Goal: Communication & Community: Share content

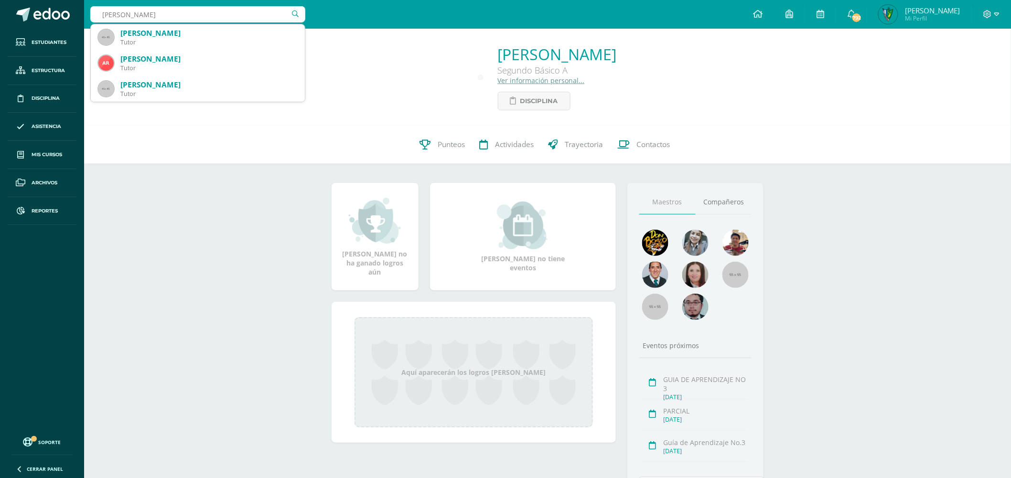
type input "angie"
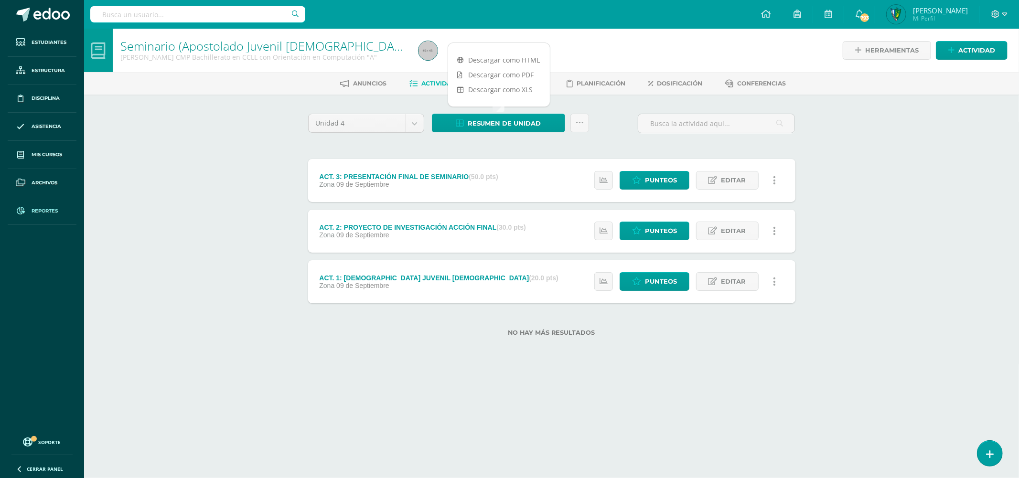
click at [47, 206] on link "Reportes" at bounding box center [42, 211] width 69 height 28
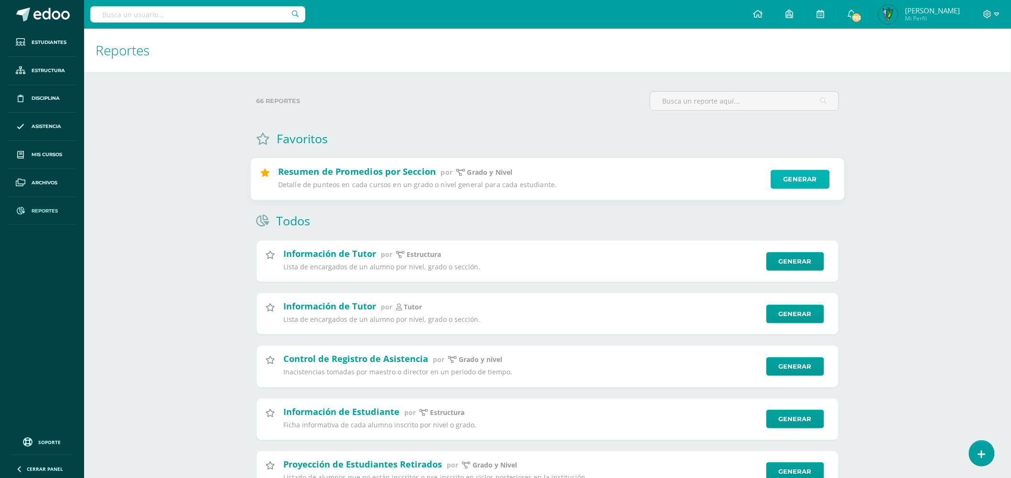
click at [809, 187] on link "Generar" at bounding box center [799, 179] width 59 height 19
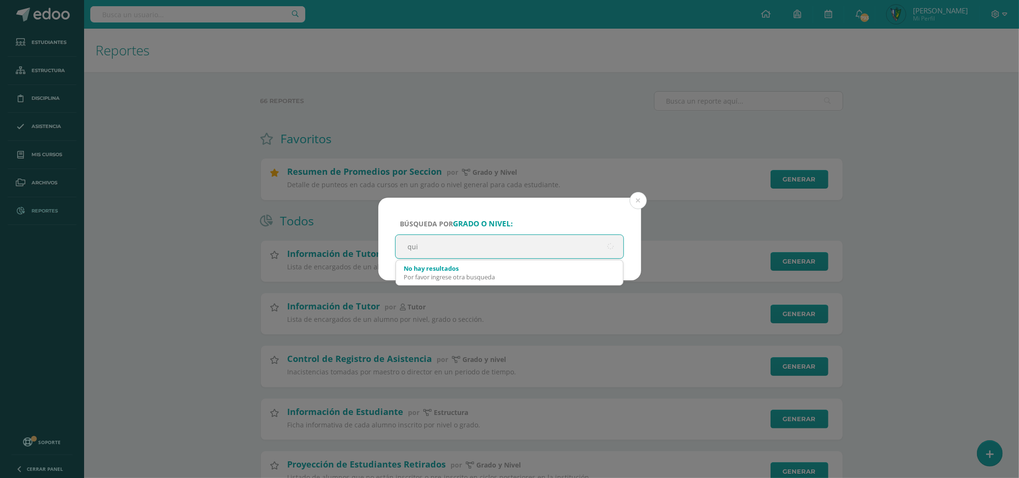
type input "quin"
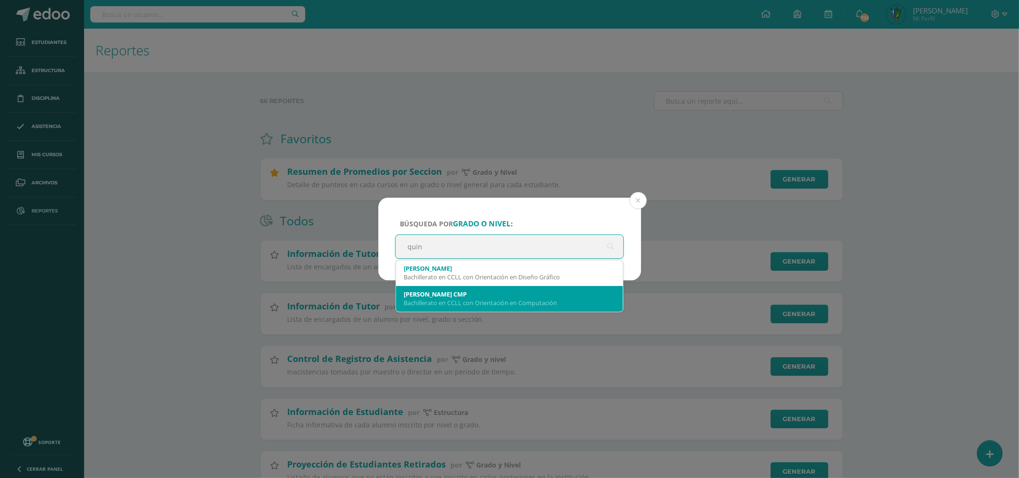
click at [527, 308] on div "Quinto Bachillerato CMP Bachillerato en CCLL con Orientación en Computación" at bounding box center [510, 298] width 212 height 25
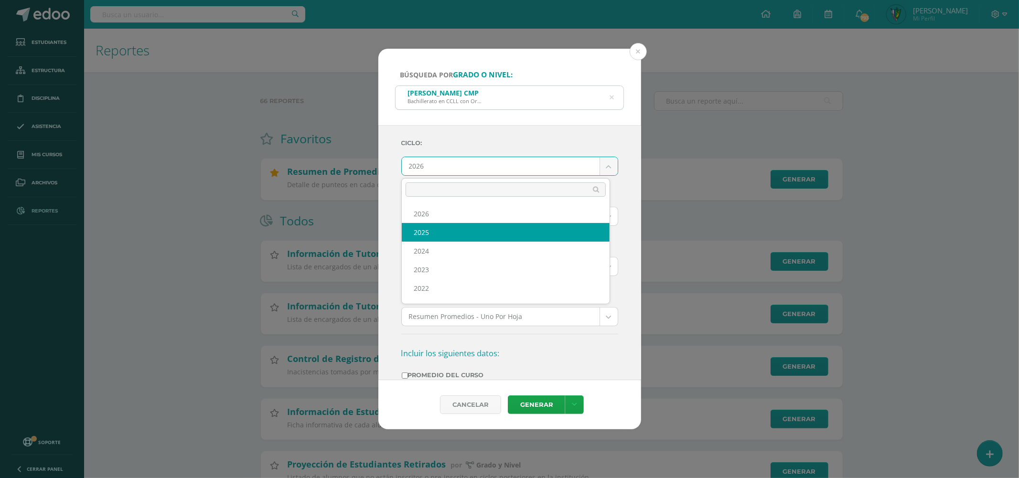
select select "7"
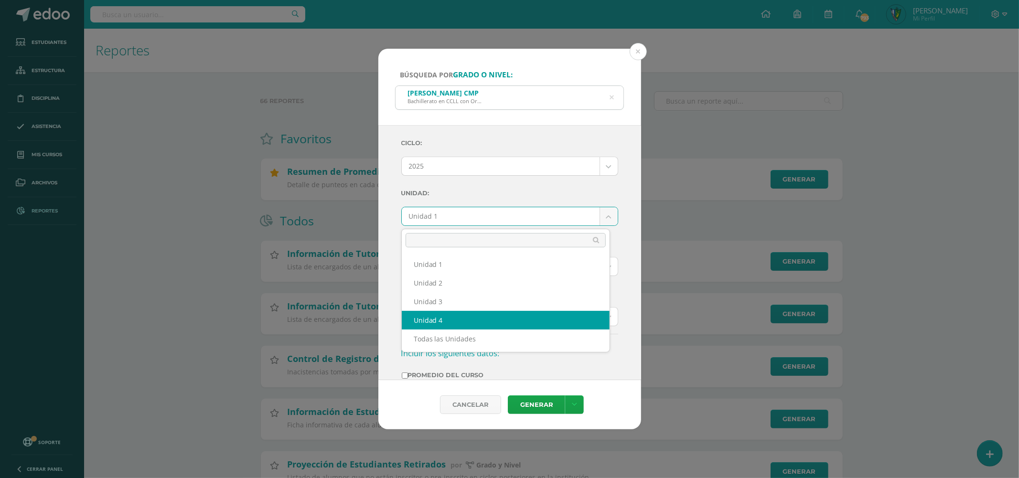
select select "Unidad 4"
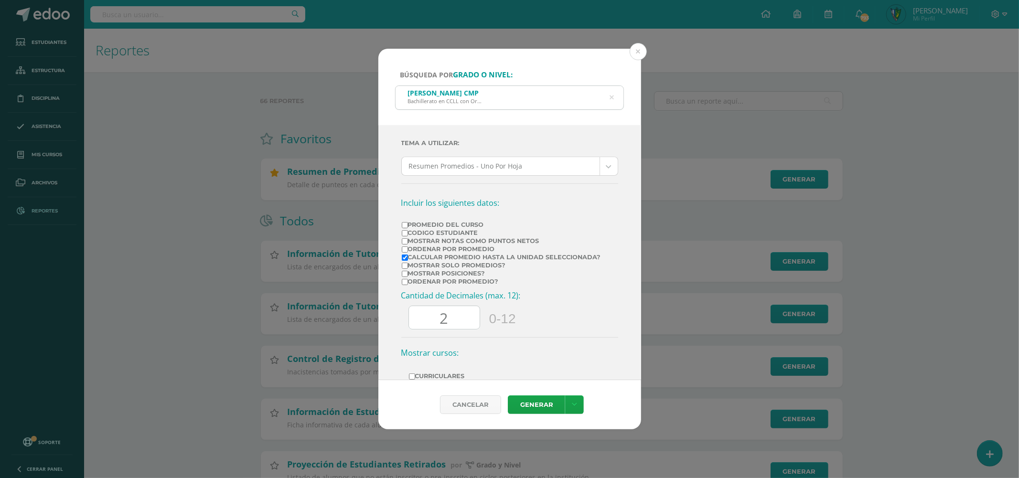
scroll to position [159, 0]
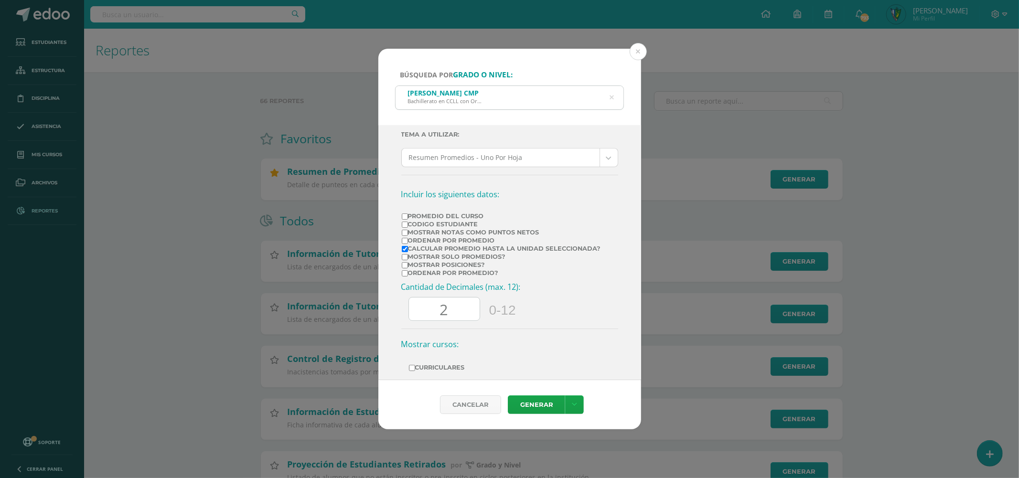
click at [471, 233] on label "Mostrar Notas Como Puntos Netos" at bounding box center [501, 232] width 199 height 7
click at [408, 233] on input "Mostrar Notas Como Puntos Netos" at bounding box center [405, 233] width 6 height 6
checkbox input "true"
click at [435, 251] on label "Calcular promedio hasta la unidad seleccionada?" at bounding box center [501, 248] width 199 height 7
click at [408, 251] on input "Calcular promedio hasta la unidad seleccionada?" at bounding box center [405, 249] width 6 height 6
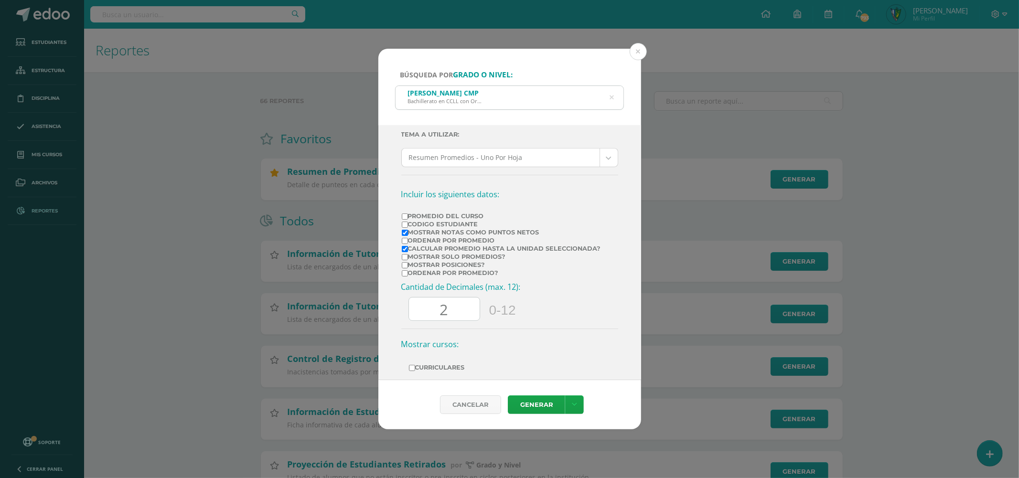
checkbox input "false"
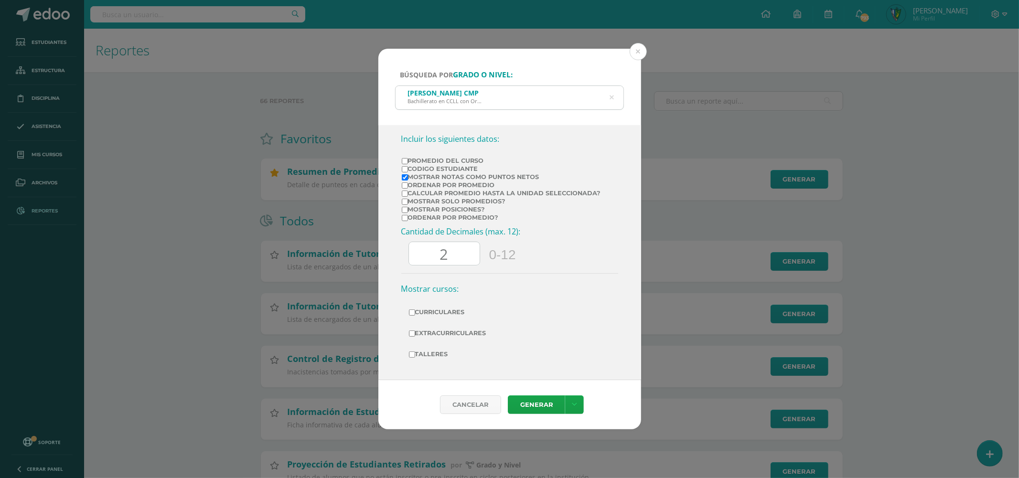
scroll to position [217, 0]
click at [634, 54] on button at bounding box center [637, 51] width 17 height 17
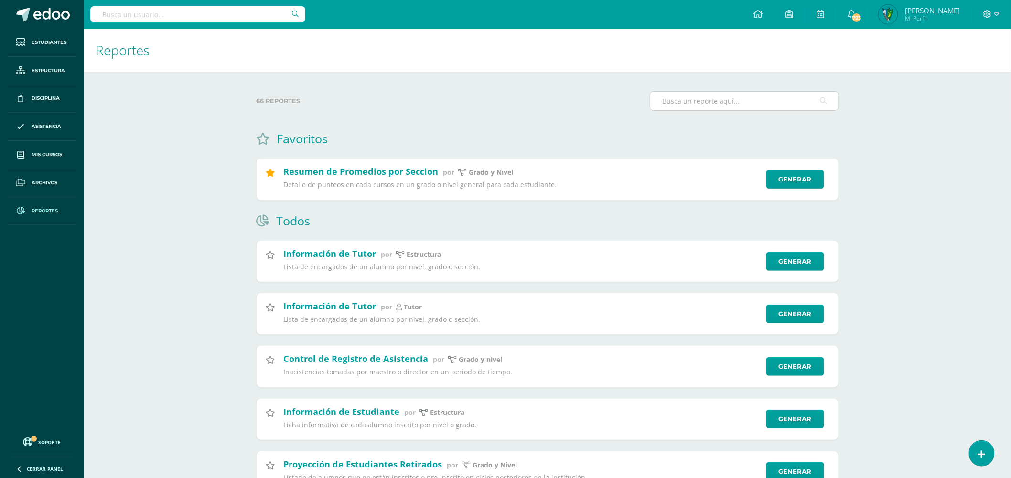
click at [781, 96] on input "text" at bounding box center [744, 101] width 188 height 19
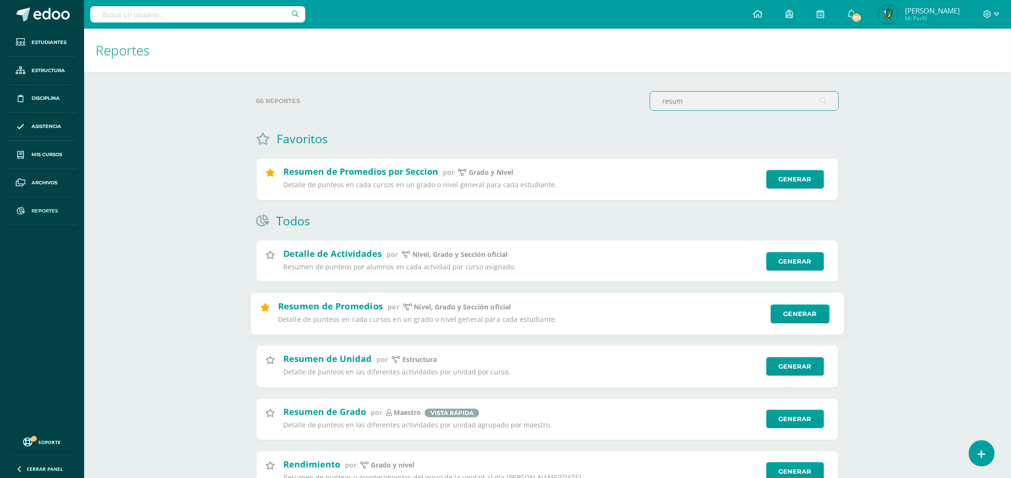
type input "resum"
click at [265, 310] on icon at bounding box center [264, 307] width 9 height 8
click at [799, 319] on link "Generar" at bounding box center [799, 313] width 59 height 19
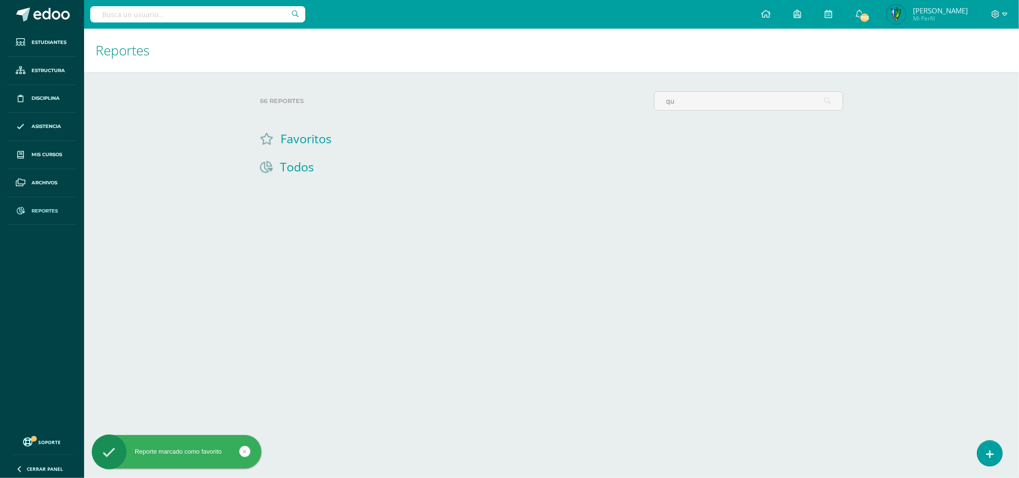
type input "q"
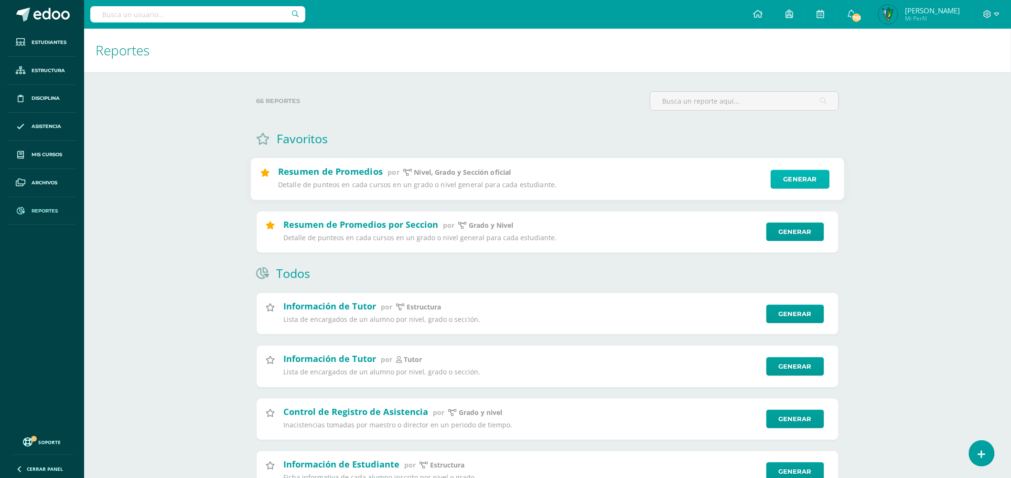
click at [819, 179] on link "Generar" at bounding box center [799, 179] width 59 height 19
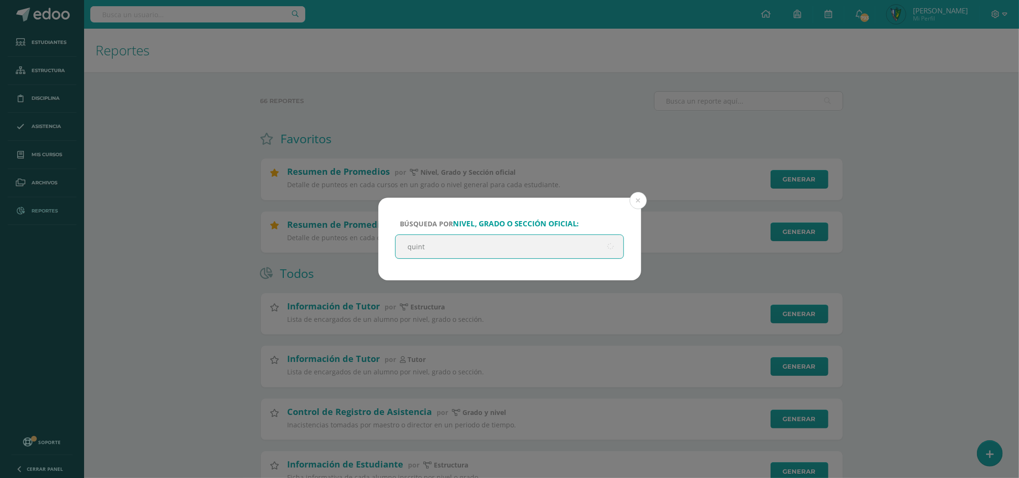
type input "quinto"
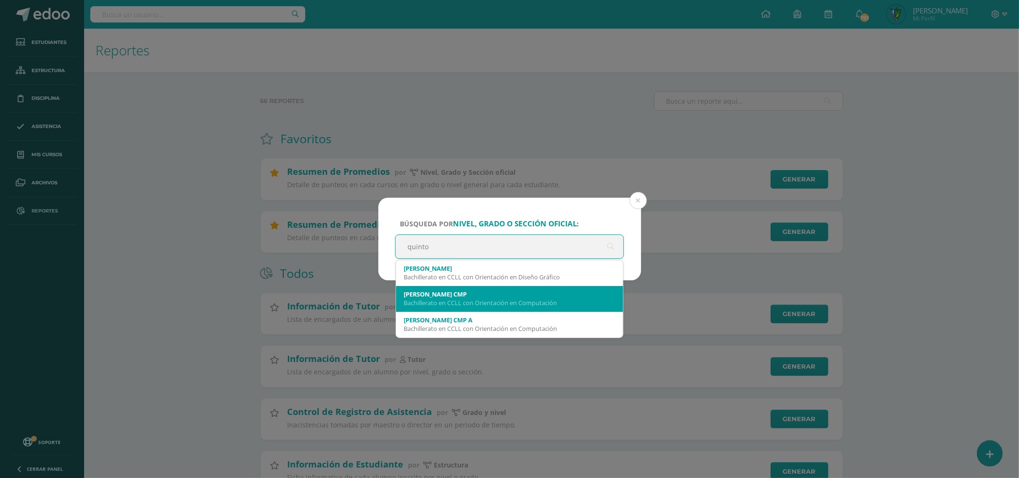
click at [572, 301] on div "Bachillerato en CCLL con Orientación en Computación" at bounding box center [510, 302] width 212 height 9
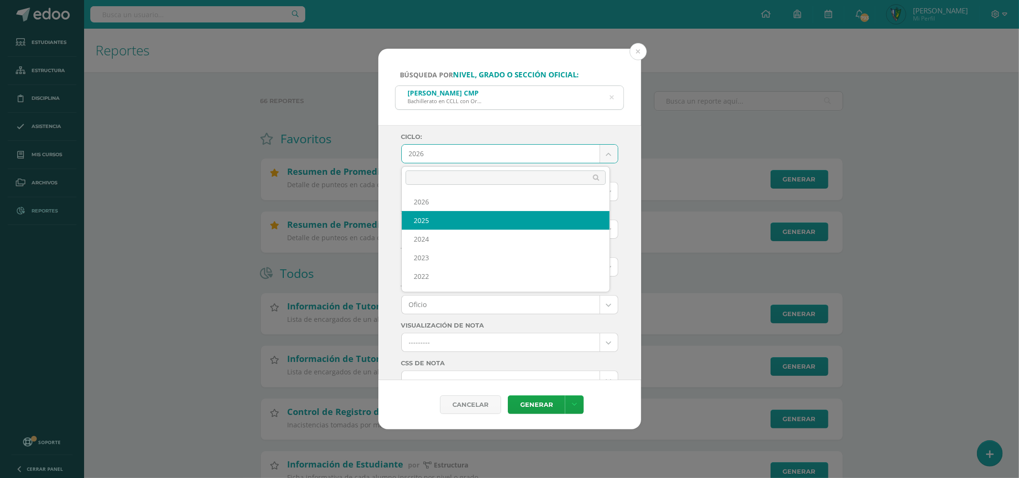
select select "7"
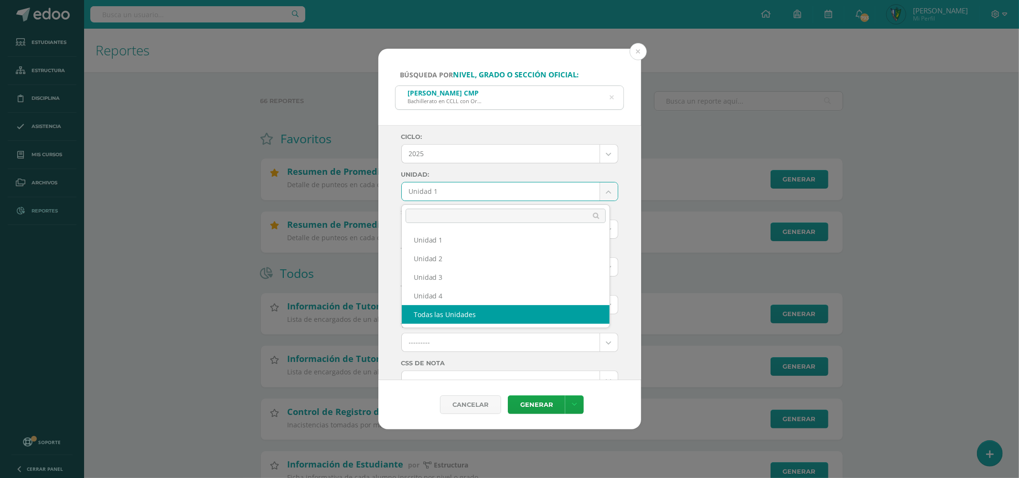
drag, startPoint x: 496, startPoint y: 319, endPoint x: 499, endPoint y: 314, distance: 5.6
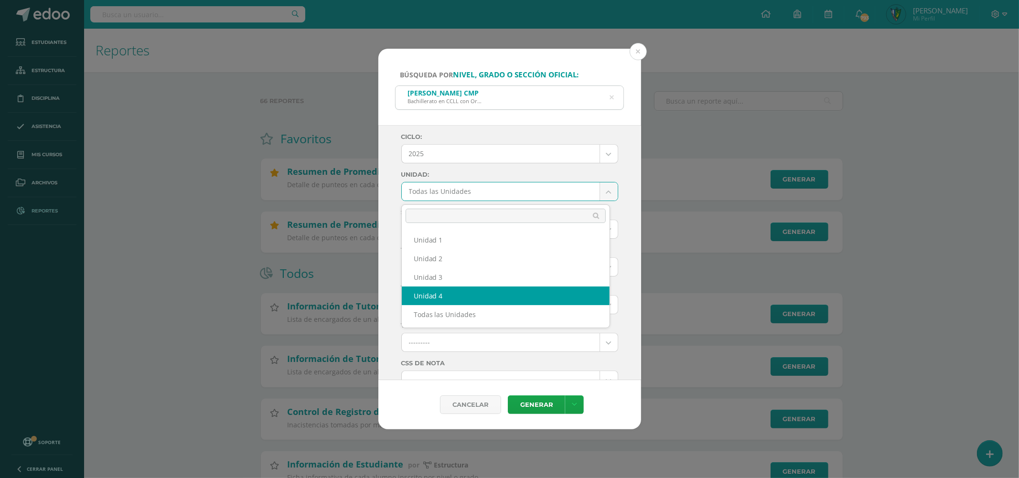
select select "Unidad 4"
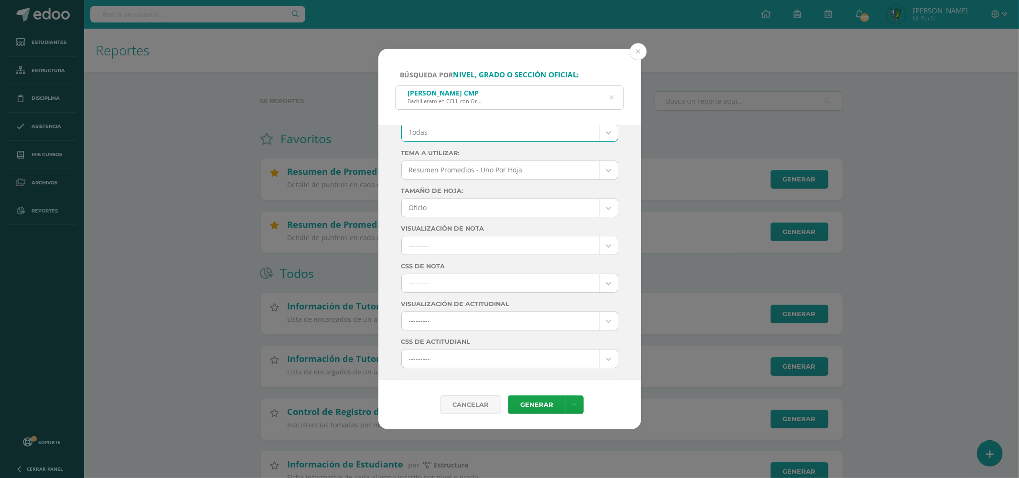
scroll to position [106, 0]
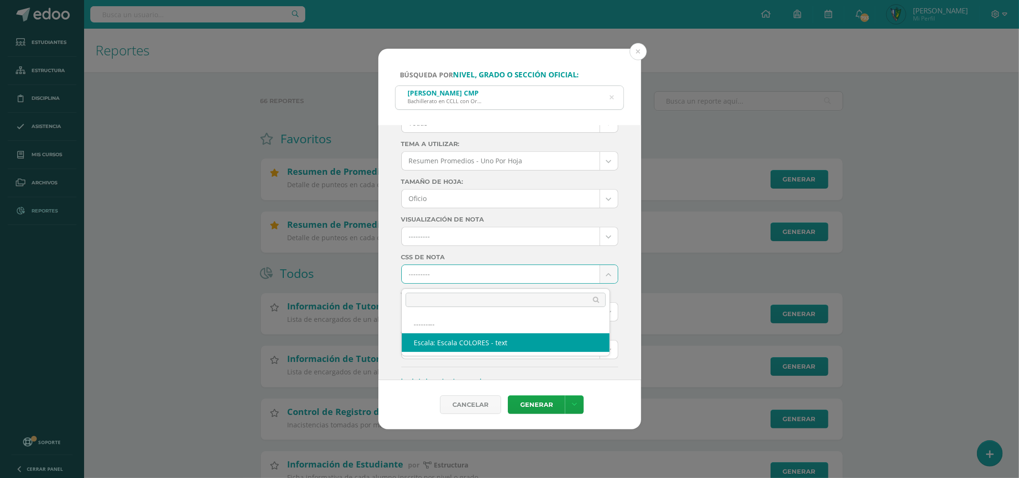
select select "10"
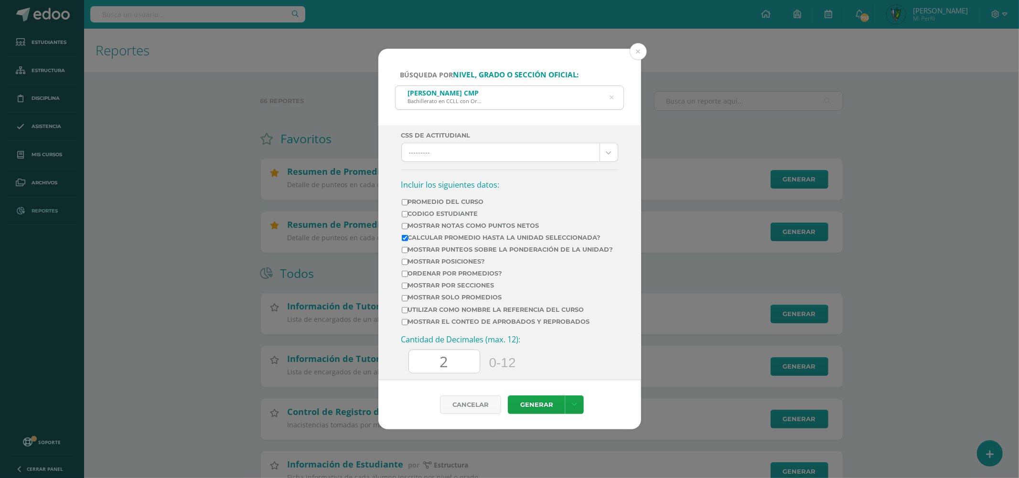
scroll to position [349, 0]
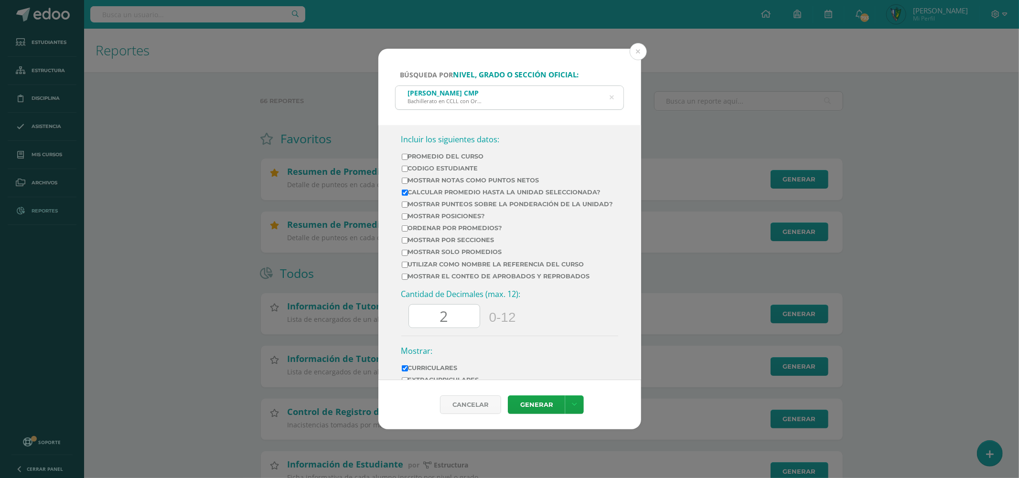
click at [404, 244] on input "Mostrar por secciones" at bounding box center [405, 240] width 6 height 6
checkbox input "true"
click at [405, 280] on input "Mostrar el conteo de Aprobados y Reprobados" at bounding box center [405, 277] width 6 height 6
checkbox input "true"
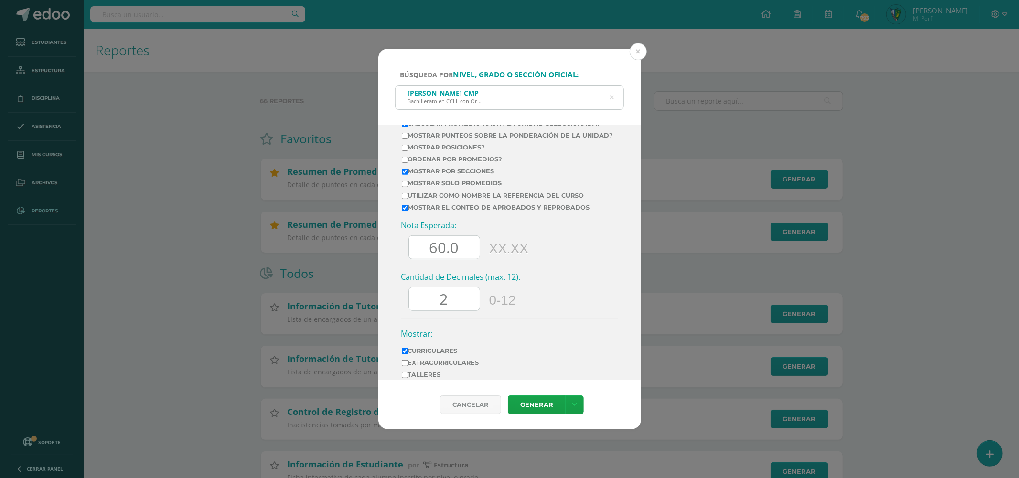
scroll to position [455, 0]
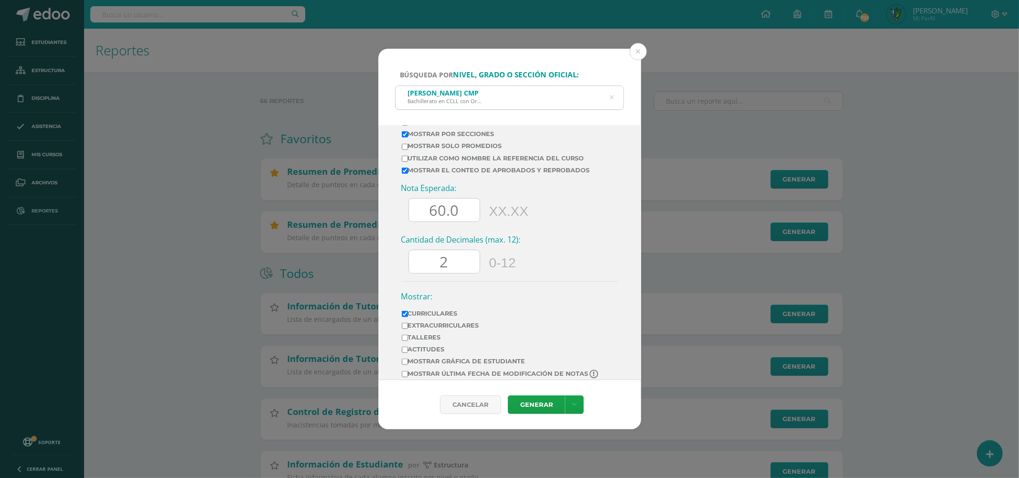
drag, startPoint x: 462, startPoint y: 225, endPoint x: 414, endPoint y: 223, distance: 47.8
click at [414, 222] on input "60.0" at bounding box center [444, 210] width 71 height 23
type input "70"
drag, startPoint x: 460, startPoint y: 274, endPoint x: 383, endPoint y: 274, distance: 76.9
click at [383, 274] on div "Ciclo: 2025 2026 2025 2024 2023 2022 2021 Unidad: Unidad 4 Unidad 1 Unidad 2 Un…" at bounding box center [509, 252] width 263 height 255
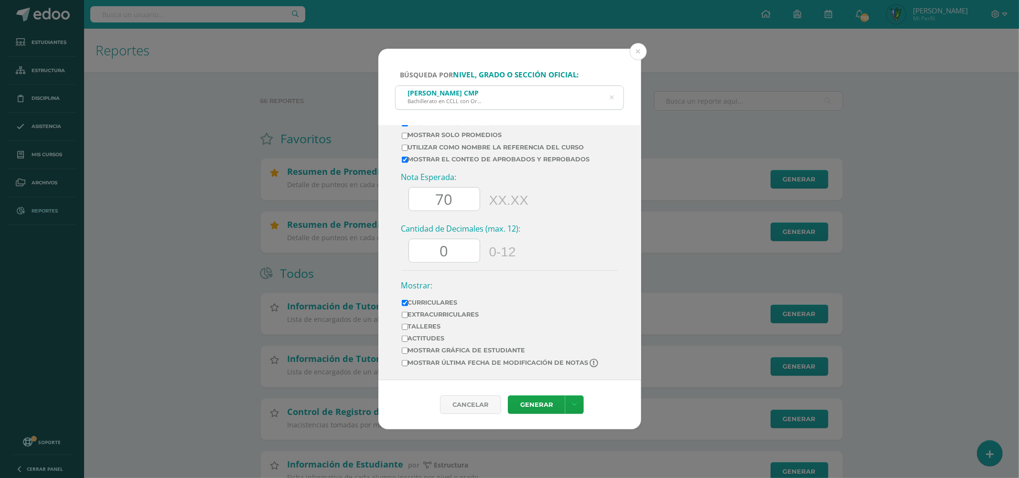
scroll to position [480, 0]
type input "0"
click at [440, 365] on label "Mostrar última fecha de modificación de notas" at bounding box center [501, 363] width 198 height 9
click at [408, 365] on input "Mostrar última fecha de modificación de notas" at bounding box center [405, 363] width 6 height 6
checkbox input "true"
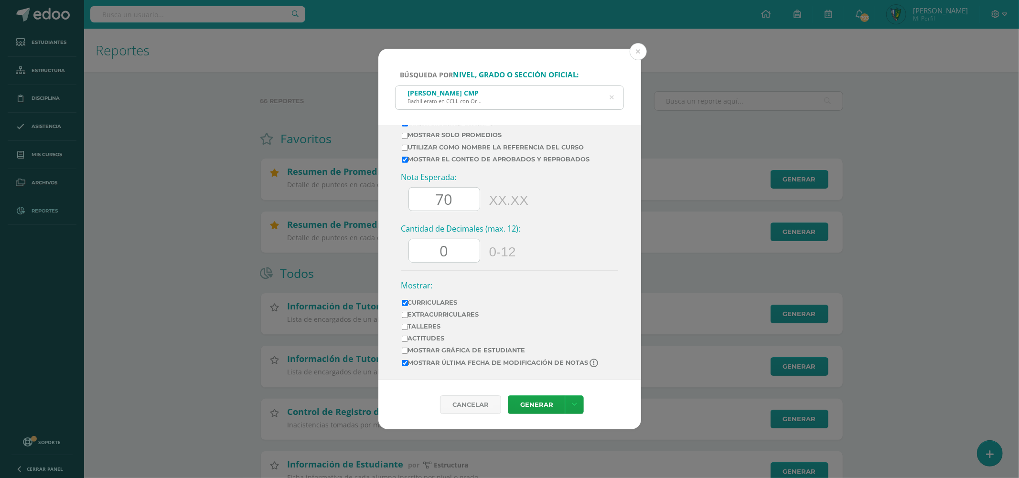
click at [408, 314] on label "Extracurriculares" at bounding box center [501, 314] width 198 height 7
click at [408, 314] on input "Extracurriculares" at bounding box center [405, 315] width 6 height 6
checkbox input "true"
click at [406, 324] on input "Talleres" at bounding box center [405, 327] width 6 height 6
click at [421, 326] on label "Talleres" at bounding box center [501, 326] width 198 height 7
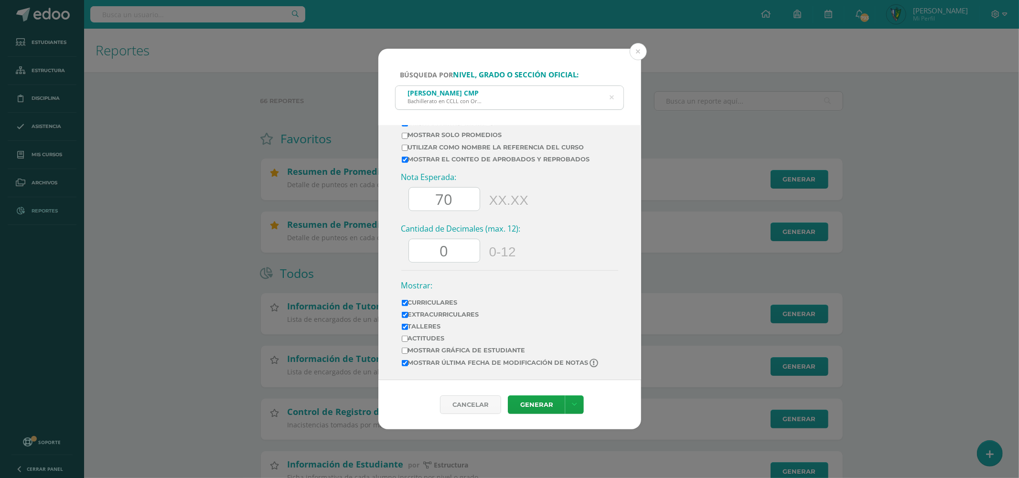
click at [408, 326] on input "Talleres" at bounding box center [405, 327] width 6 height 6
checkbox input "false"
click at [575, 400] on link at bounding box center [574, 404] width 19 height 19
click at [564, 368] on link "Descargar como XLS" at bounding box center [574, 368] width 74 height 23
click at [576, 344] on link "Descargar como PDF" at bounding box center [574, 345] width 74 height 23
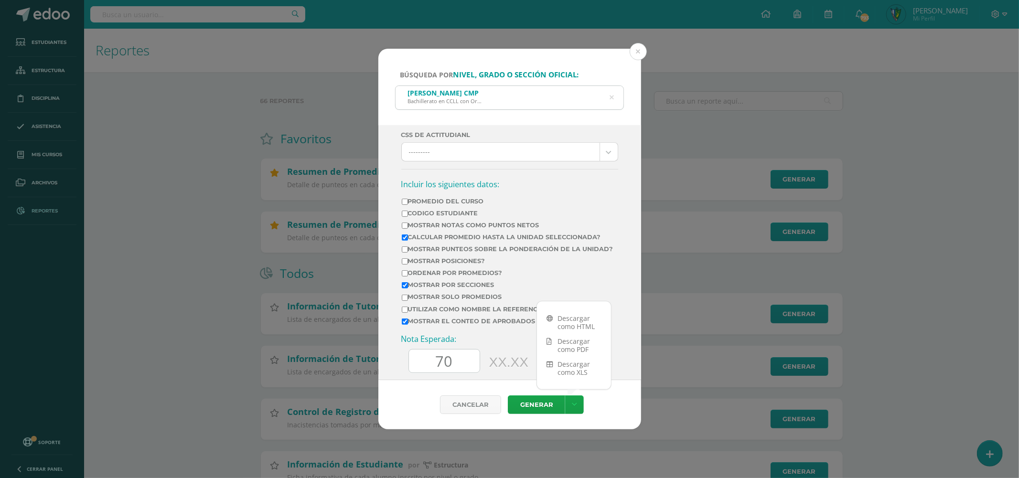
scroll to position [321, 0]
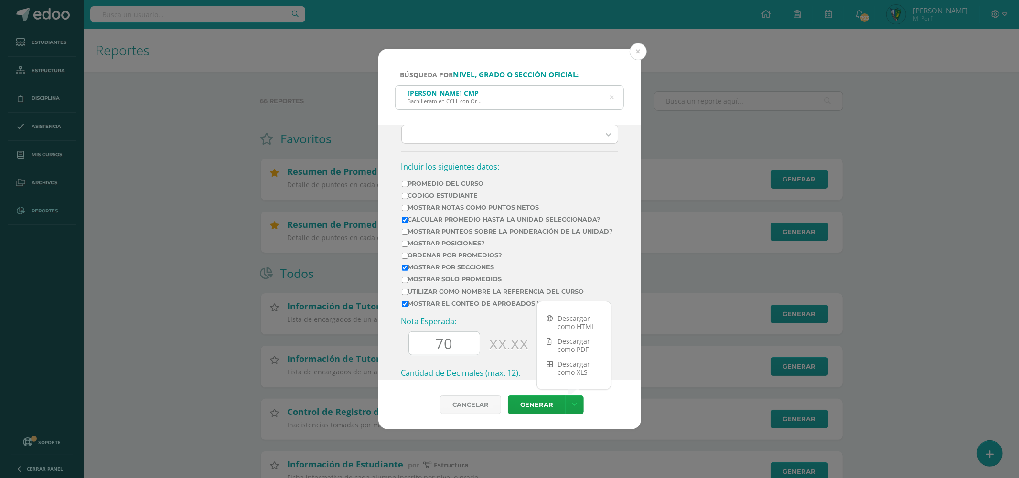
click at [407, 211] on input "Mostrar Notas Como Puntos Netos" at bounding box center [405, 208] width 6 height 6
checkbox input "true"
click at [572, 406] on icon at bounding box center [574, 405] width 5 height 8
click at [577, 370] on link "Descargar como XLS" at bounding box center [574, 368] width 74 height 23
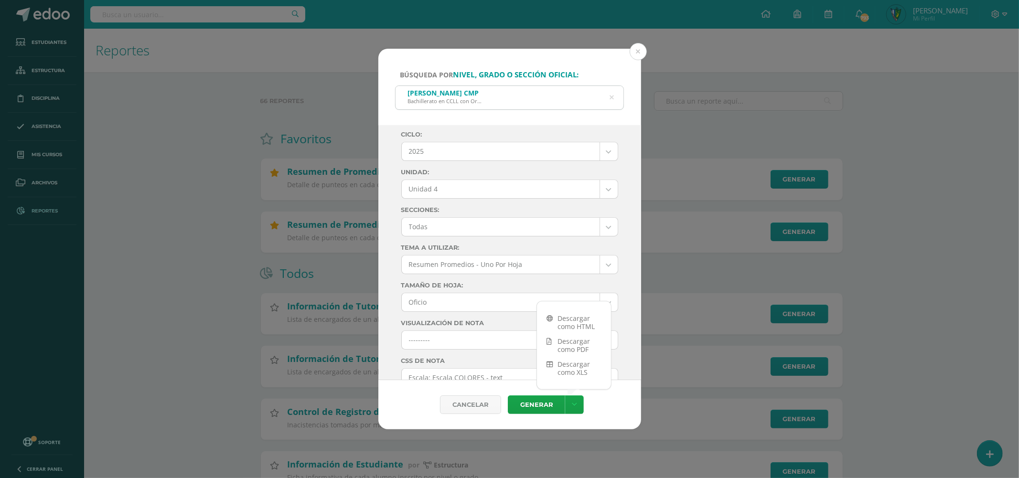
scroll to position [0, 0]
click at [624, 146] on div "Ciclo: 2025 2026 2025 2024 2023 2022 2021 Unidad: Unidad 4 Unidad 1 Unidad 2 Un…" at bounding box center [509, 252] width 263 height 255
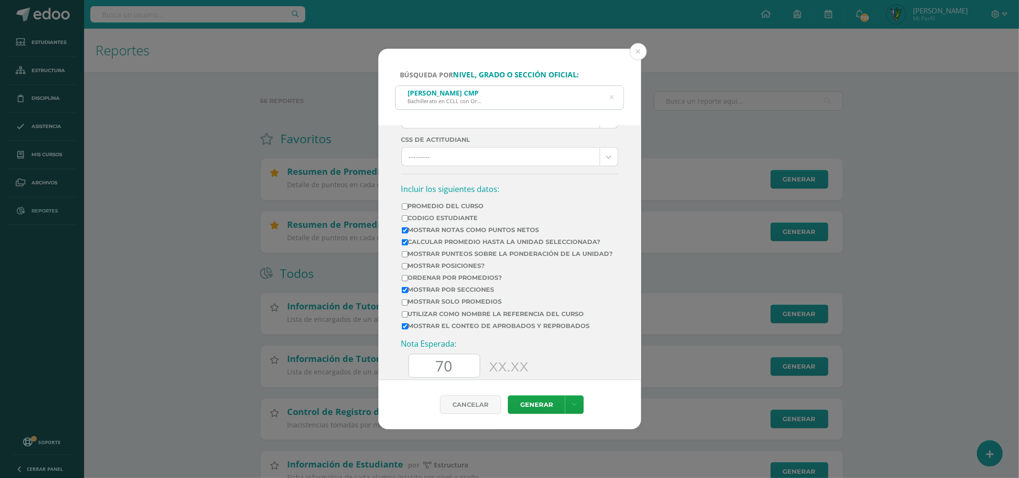
scroll to position [318, 0]
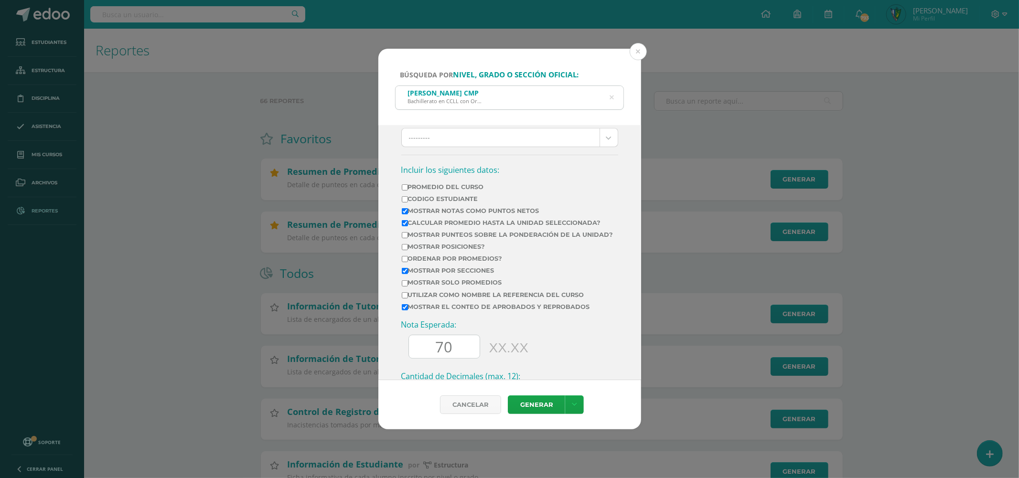
click at [404, 225] on input "Calcular promedio hasta la unidad seleccionada?" at bounding box center [405, 223] width 6 height 6
checkbox input "false"
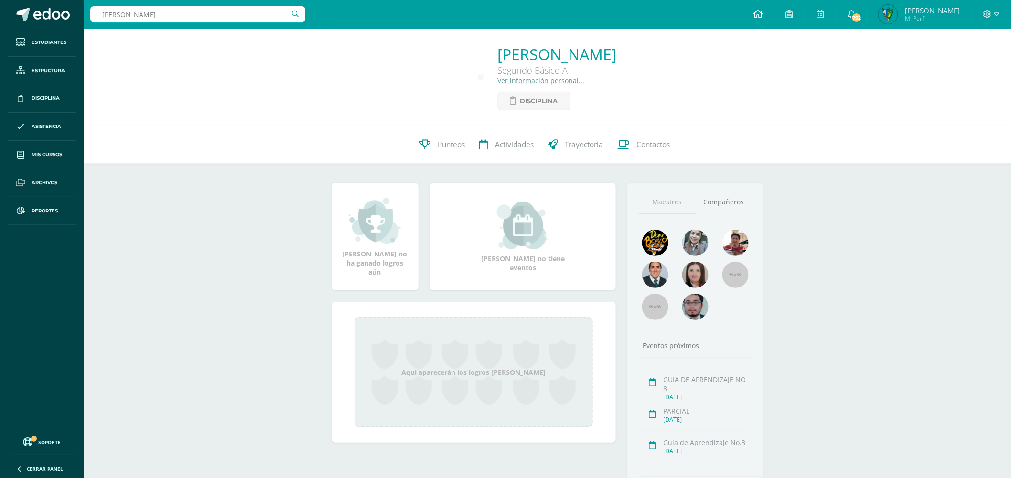
click at [762, 12] on icon at bounding box center [758, 14] width 10 height 9
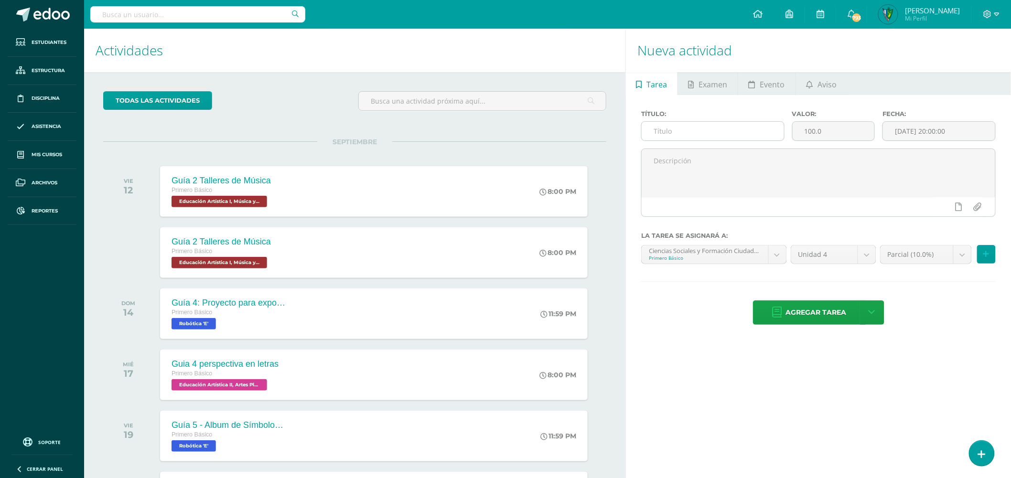
click at [691, 132] on input "text" at bounding box center [712, 131] width 142 height 19
type input "I"
click at [817, 87] on span "Aviso" at bounding box center [826, 84] width 19 height 23
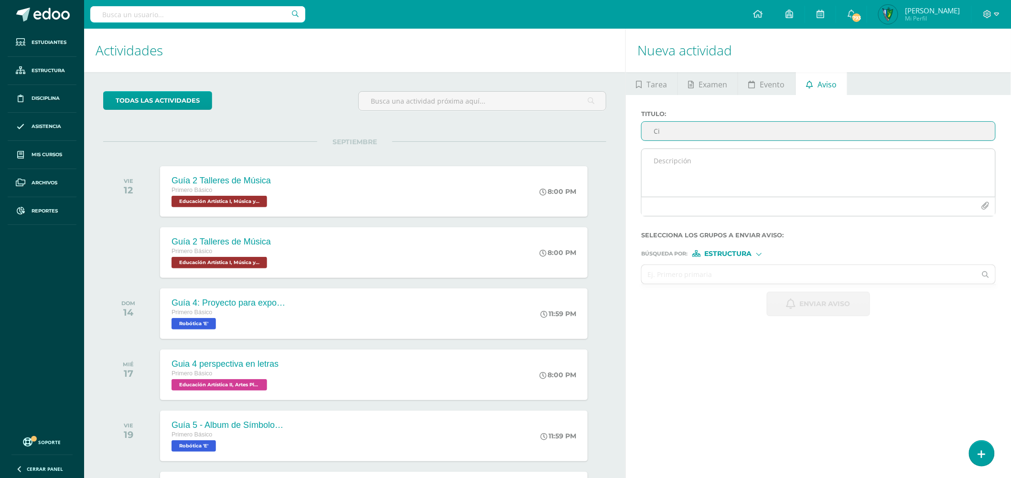
type input "C"
type input "Visualización de notas"
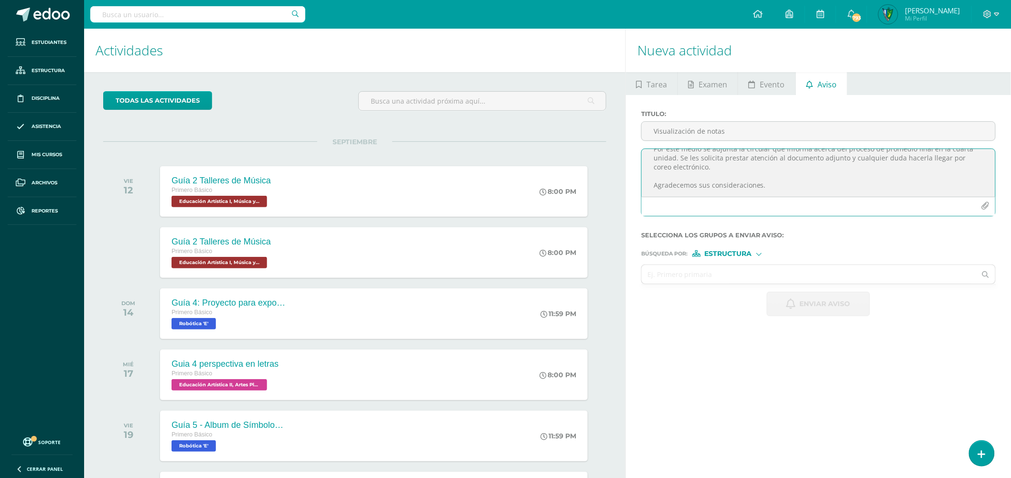
scroll to position [41, 0]
type textarea "Buenos días estimados padres y estudiantes, es un gusto saludarlos. Por este me…"
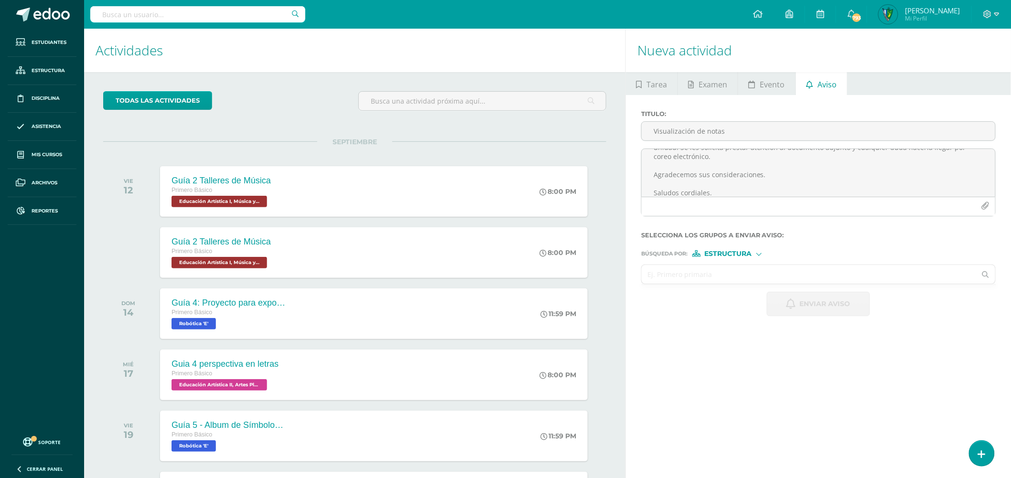
click at [757, 277] on input "text" at bounding box center [808, 274] width 334 height 19
type input "quinto"
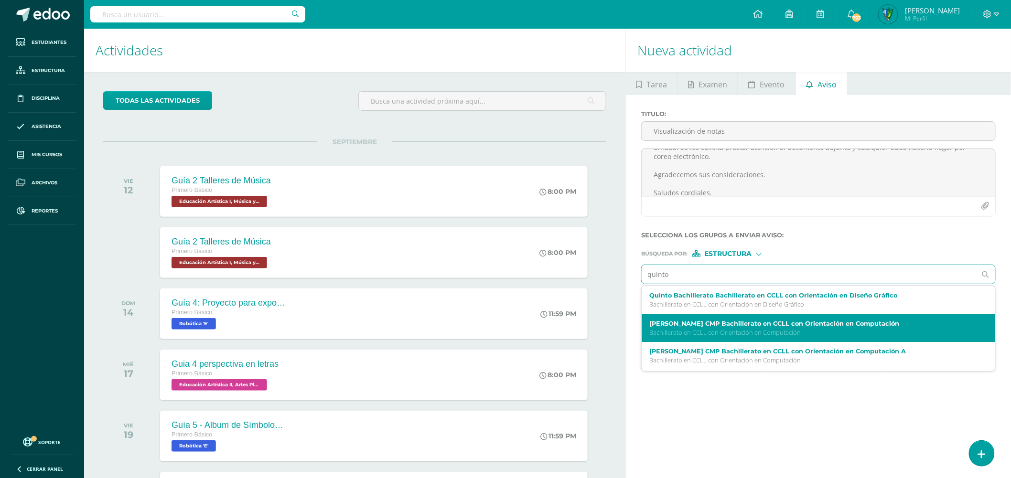
click at [851, 323] on label "[PERSON_NAME] CMP Bachillerato en CCLL con Orientación en Computación" at bounding box center [810, 323] width 323 height 7
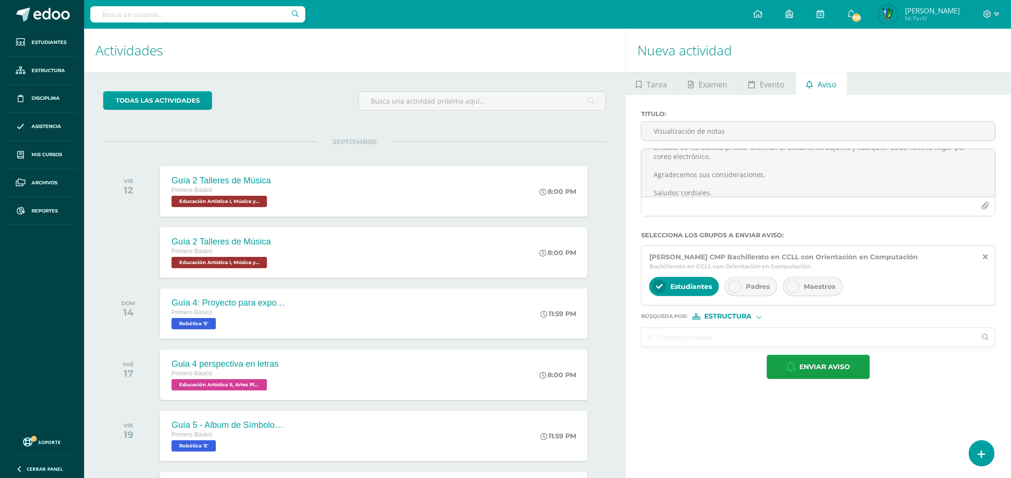
click at [756, 288] on span "Padres" at bounding box center [757, 286] width 24 height 9
click at [837, 289] on div "Maestros" at bounding box center [813, 286] width 60 height 19
click at [731, 341] on input "text" at bounding box center [808, 337] width 334 height 19
click at [985, 204] on icon "button" at bounding box center [985, 206] width 8 height 8
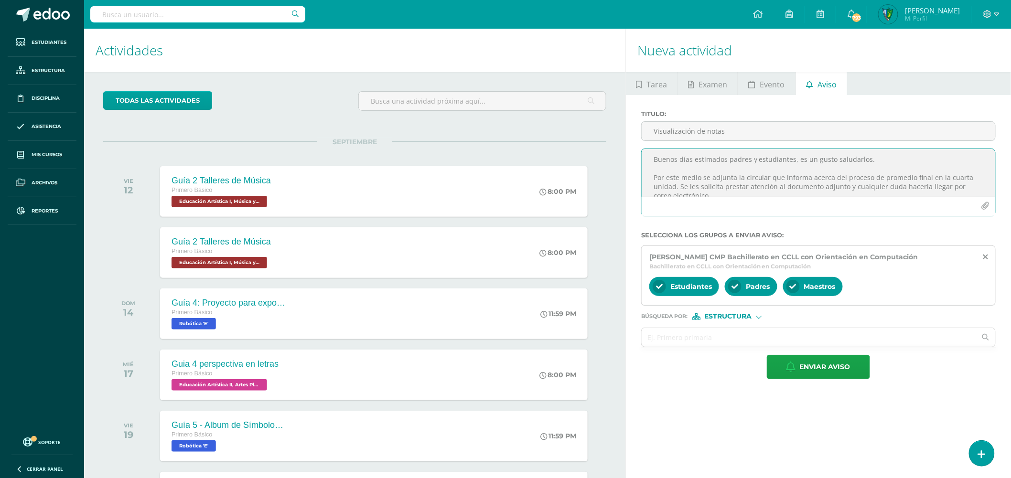
click at [991, 205] on button "button" at bounding box center [985, 206] width 19 height 19
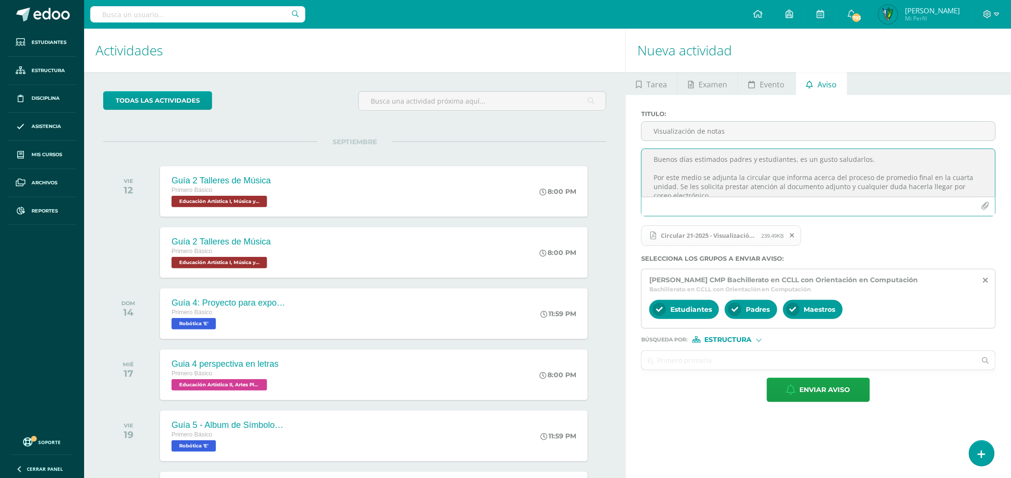
click at [794, 233] on icon at bounding box center [792, 235] width 4 height 7
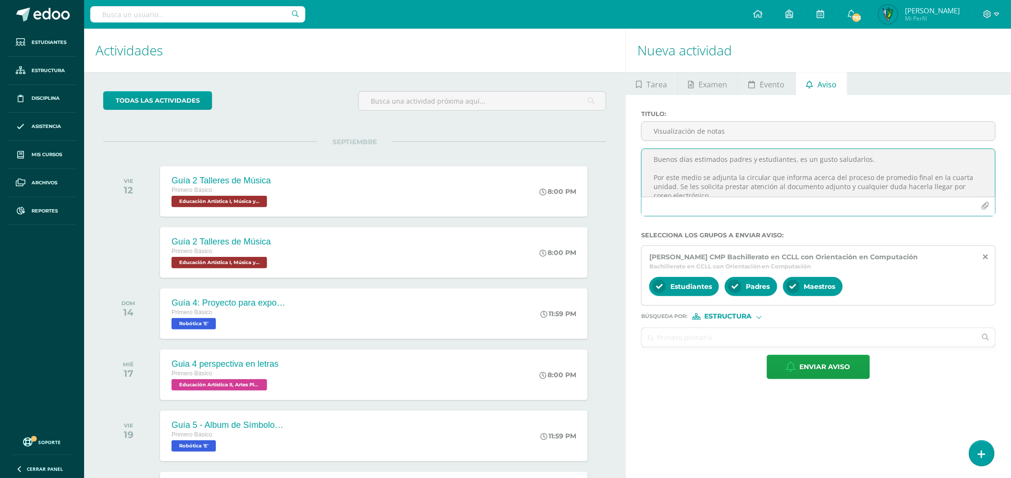
click at [986, 209] on icon "button" at bounding box center [985, 206] width 8 height 8
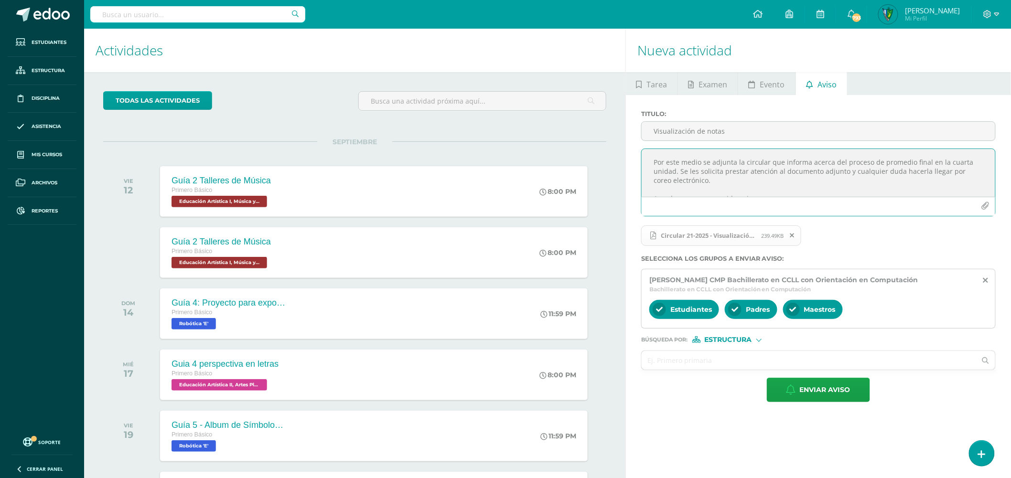
scroll to position [0, 0]
click at [674, 185] on textarea "Buenos días estimados padres y estudiantes, es un gusto saludarlos. Por este me…" at bounding box center [817, 173] width 353 height 48
type textarea "Buenos días estimados padres y estudiantes, es un gusto saludarlos. Por este me…"
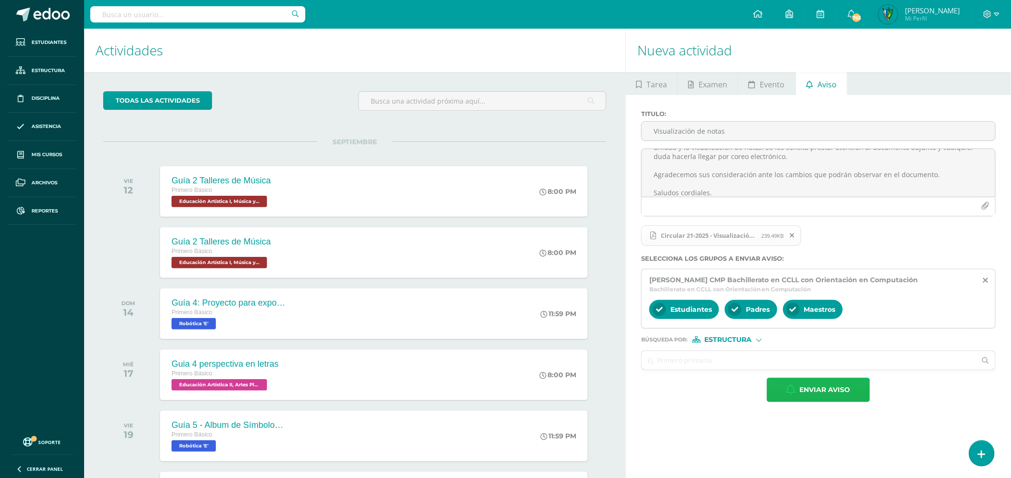
click at [831, 390] on span "Enviar aviso" at bounding box center [824, 389] width 51 height 23
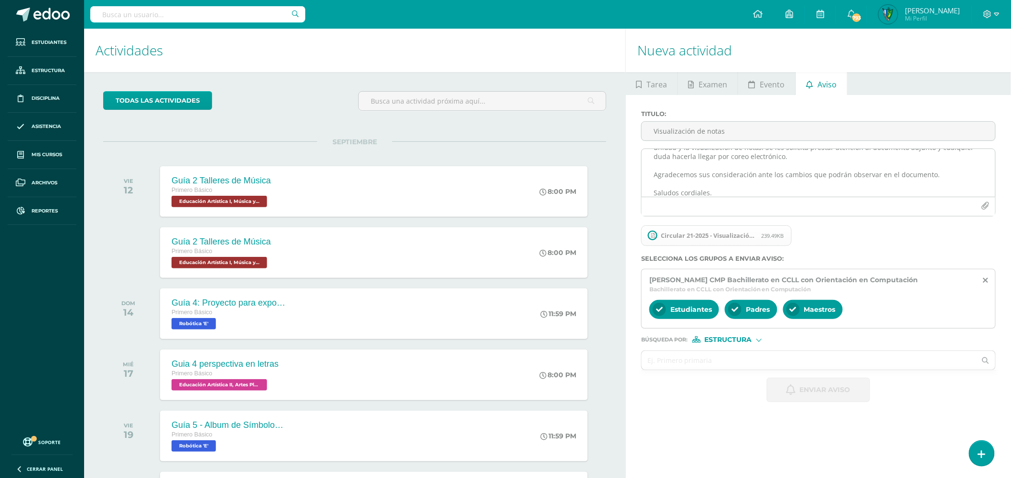
scroll to position [0, 0]
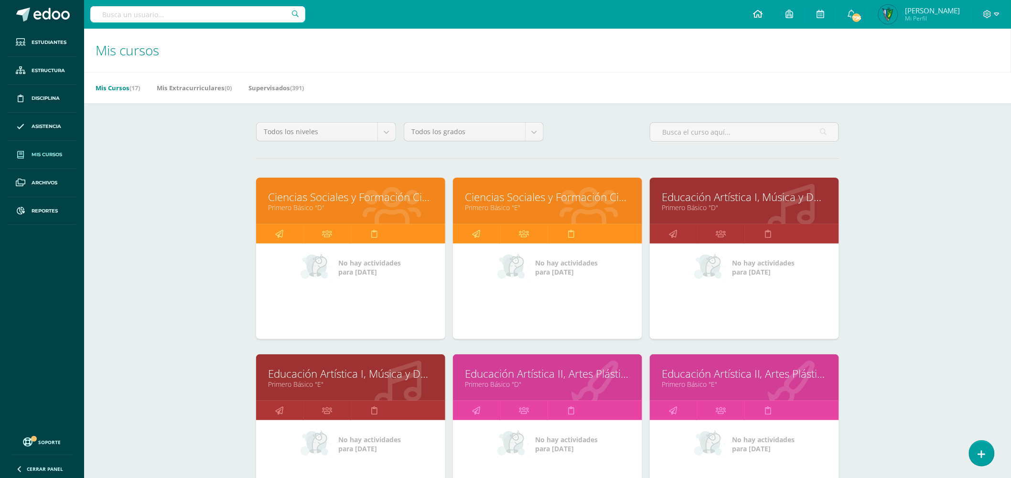
click at [772, 7] on link at bounding box center [757, 14] width 32 height 29
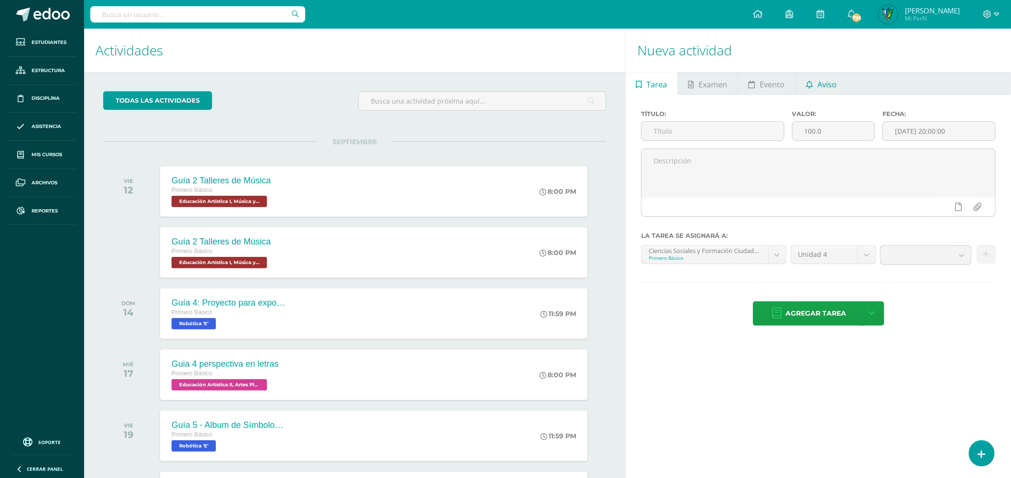
click at [831, 85] on span "Aviso" at bounding box center [826, 84] width 19 height 23
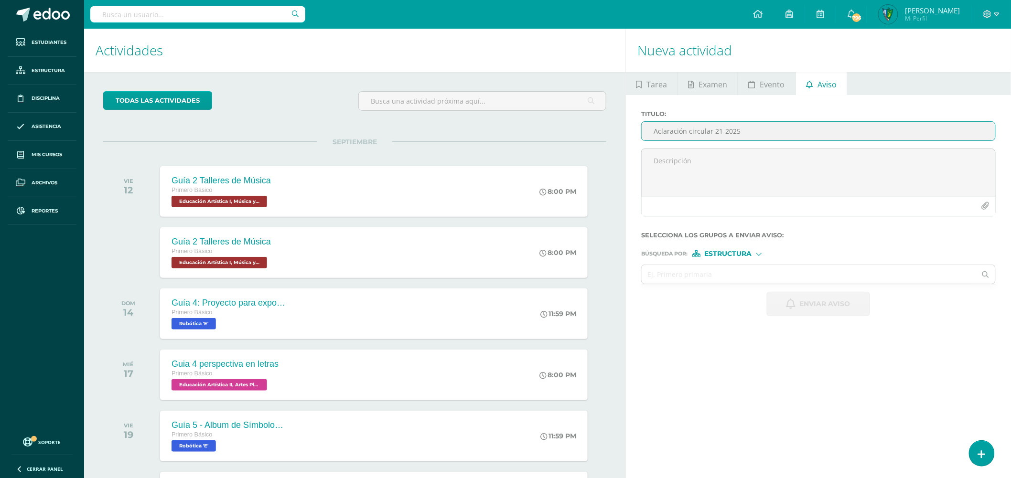
type input "Aclaración circular 21-2025"
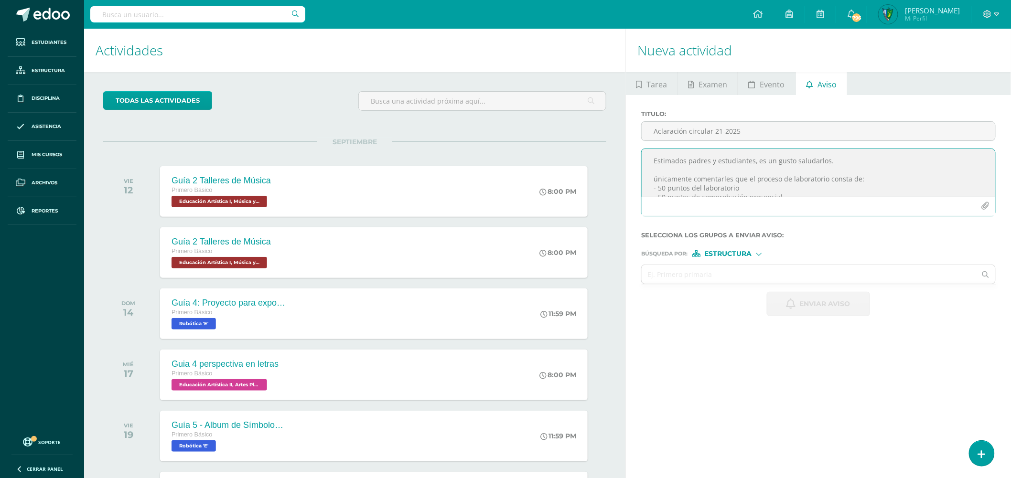
click at [654, 189] on textarea "Estimados padres y estudiantes, es un gusto saludarlos. únicamente comentarles …" at bounding box center [817, 173] width 353 height 48
click at [648, 161] on textarea "Estimados padres y estudiantes, es un gusto saludarlos. únicamente comentarles …" at bounding box center [817, 173] width 353 height 48
click at [651, 174] on textarea "Estimados padres y estudiantes, es un gusto saludarlos. únicamente comentarles …" at bounding box center [817, 173] width 353 height 48
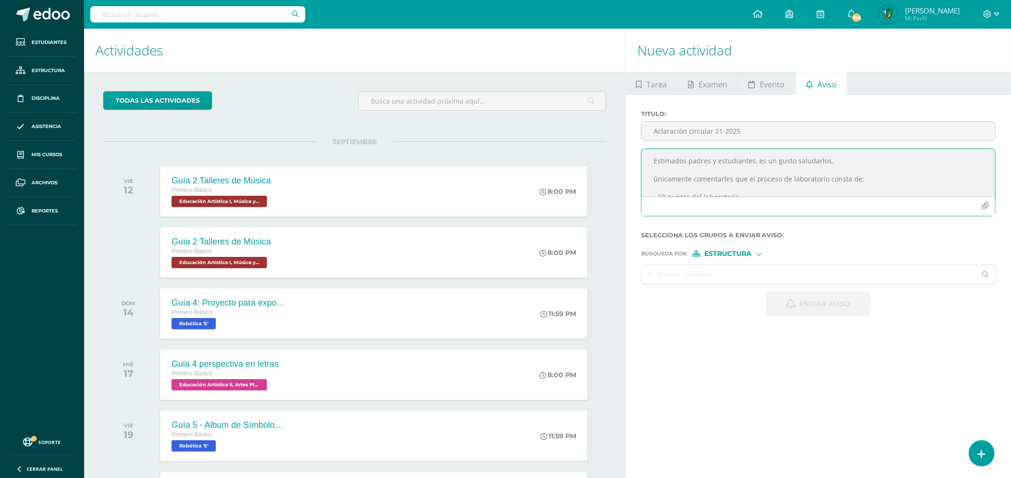
click at [653, 178] on textarea "Estimados padres y estudiantes, es un gusto saludarlos. únicamente comentarles …" at bounding box center [817, 173] width 353 height 48
type textarea "Estimados padres y estudiantes, es un gusto saludarlos. Únicamente comentarles …"
click at [702, 278] on input "text" at bounding box center [808, 274] width 334 height 19
type input "u"
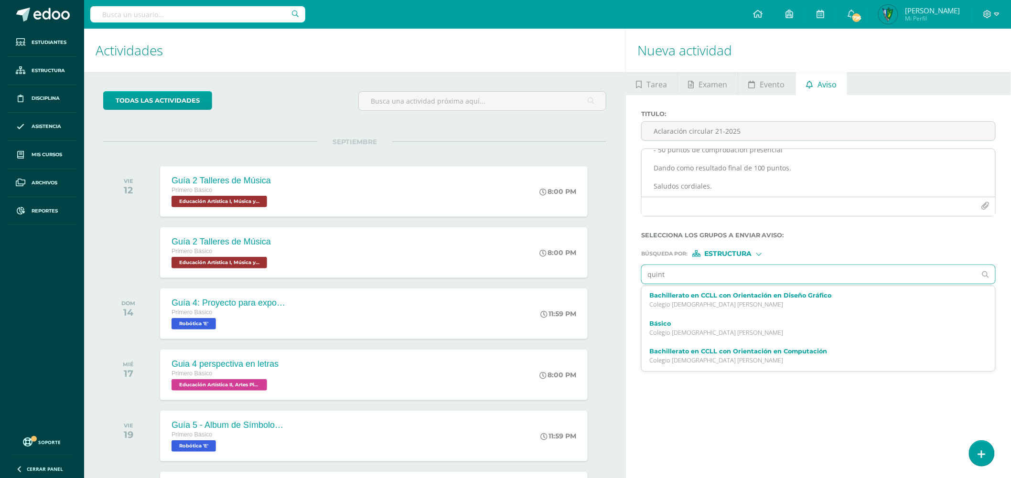
type input "quint"
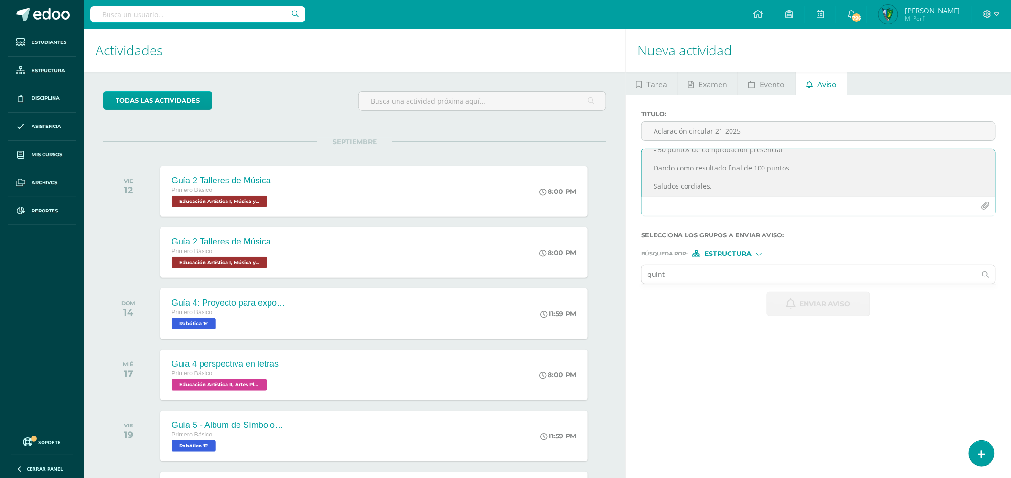
click at [828, 161] on textarea "Estimados padres y estudiantes, es un gusto saludarlos. Únicamente comentarles …" at bounding box center [817, 173] width 353 height 48
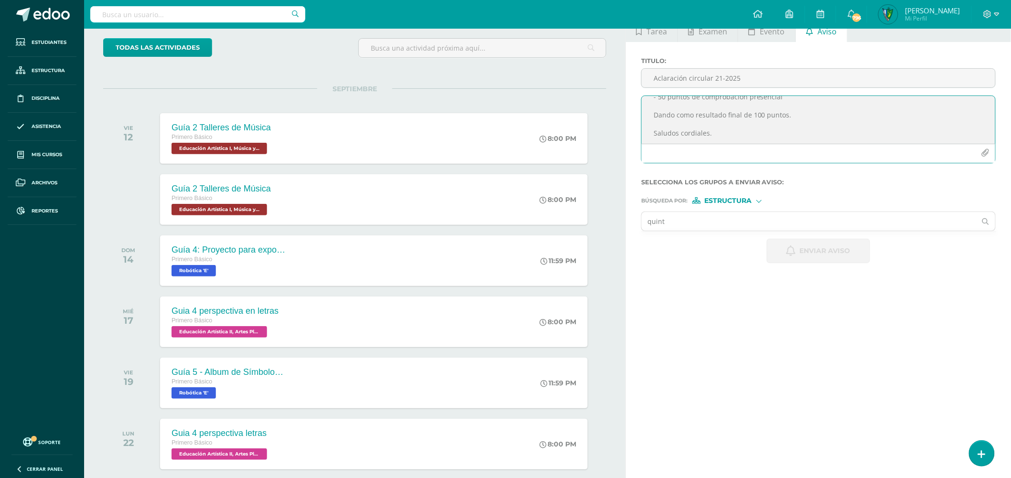
click at [793, 115] on textarea "Estimados padres y estudiantes, es un gusto saludarlos. Únicamente comentarles …" at bounding box center [817, 120] width 353 height 48
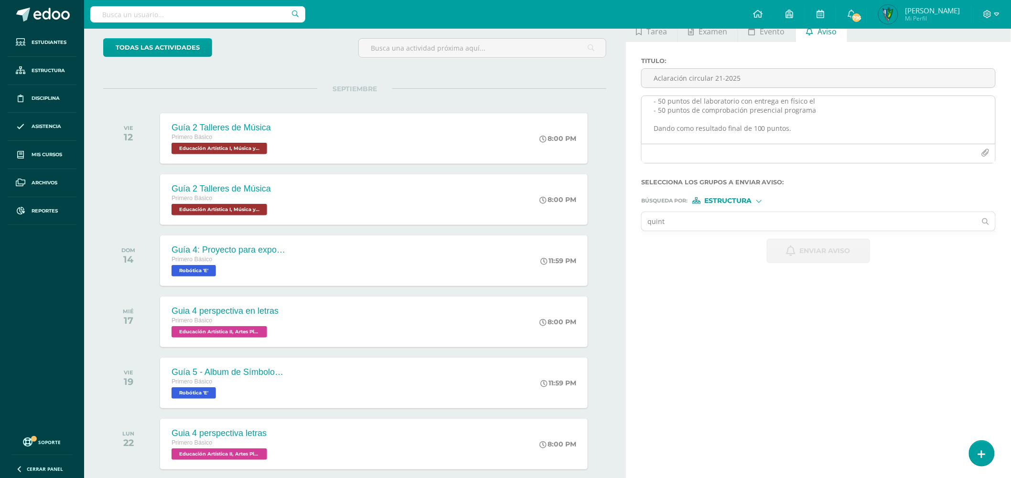
click at [792, 120] on textarea "Estimados padres y estudiantes, es un gusto saludarlos. Únicamente comentarles …" at bounding box center [817, 120] width 353 height 48
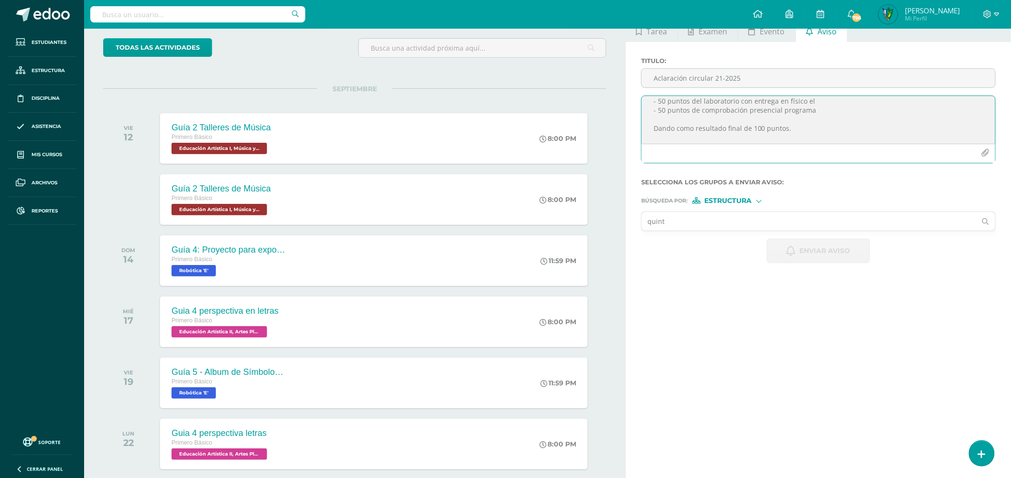
click at [817, 105] on textarea "Estimados padres y estudiantes, es un gusto saludarlos. Únicamente comentarles …" at bounding box center [817, 120] width 353 height 48
drag, startPoint x: 695, startPoint y: 122, endPoint x: 726, endPoint y: 122, distance: 31.0
click at [726, 122] on textarea "Estimados padres y estudiantes, es un gusto saludarlos. Únicamente comentarles …" at bounding box center [817, 120] width 353 height 48
type textarea "Estimados padres y estudiantes, es un gusto saludarlos. Únicamente comentarles …"
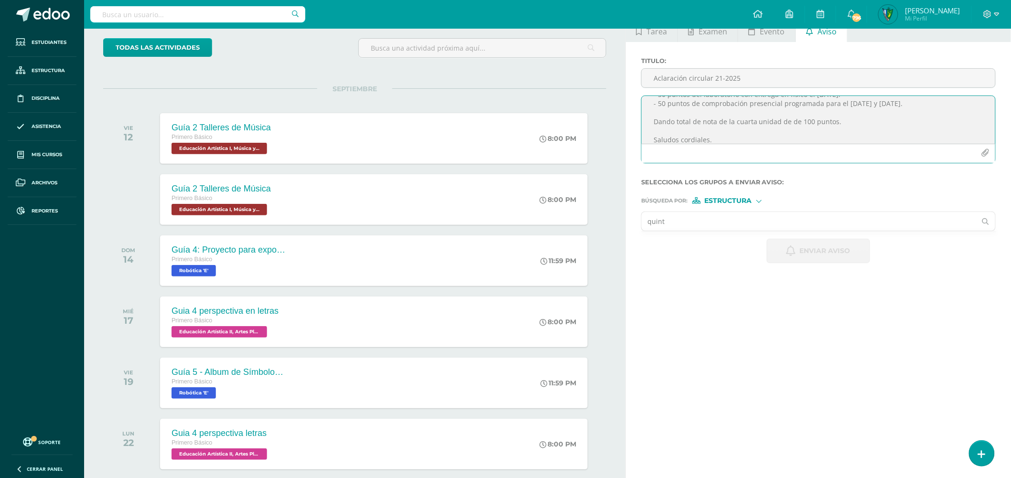
click at [724, 222] on input "quint" at bounding box center [808, 221] width 334 height 19
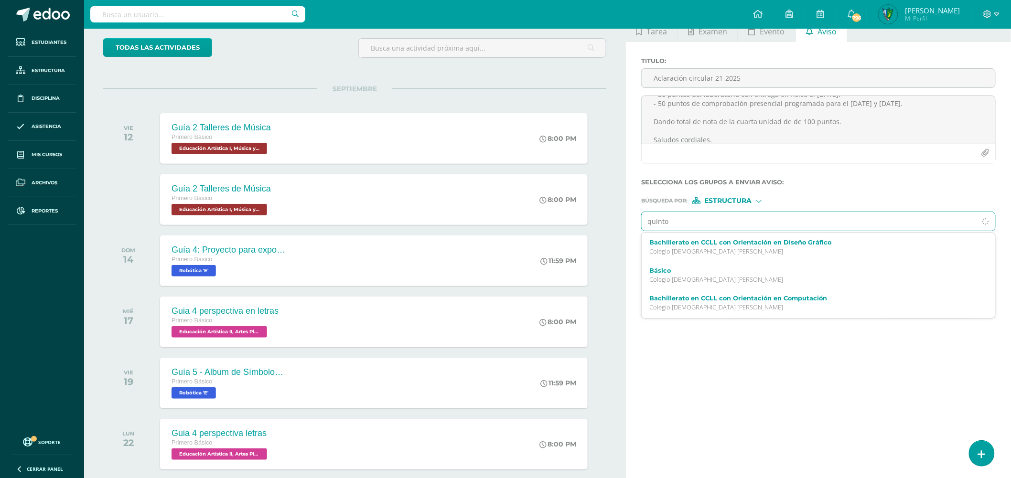
type input "quinto"
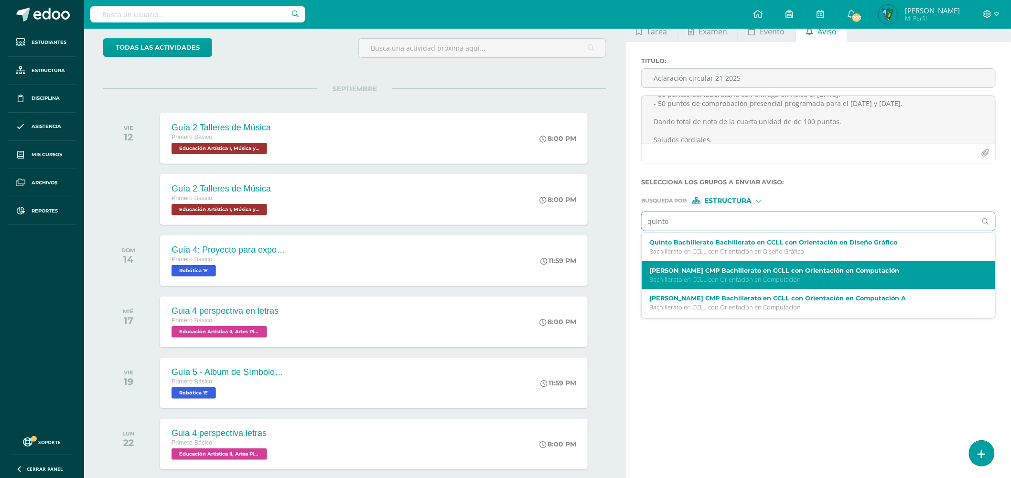
click at [856, 271] on label "[PERSON_NAME] CMP Bachillerato en CCLL con Orientación en Computación" at bounding box center [810, 270] width 323 height 7
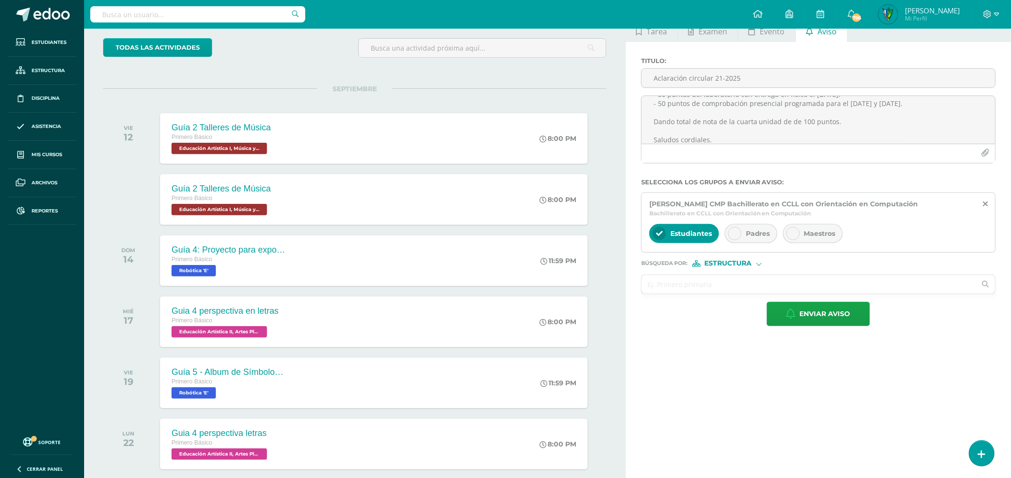
click at [747, 232] on span "Padres" at bounding box center [757, 233] width 24 height 9
click at [804, 231] on span "Maestros" at bounding box center [820, 233] width 32 height 9
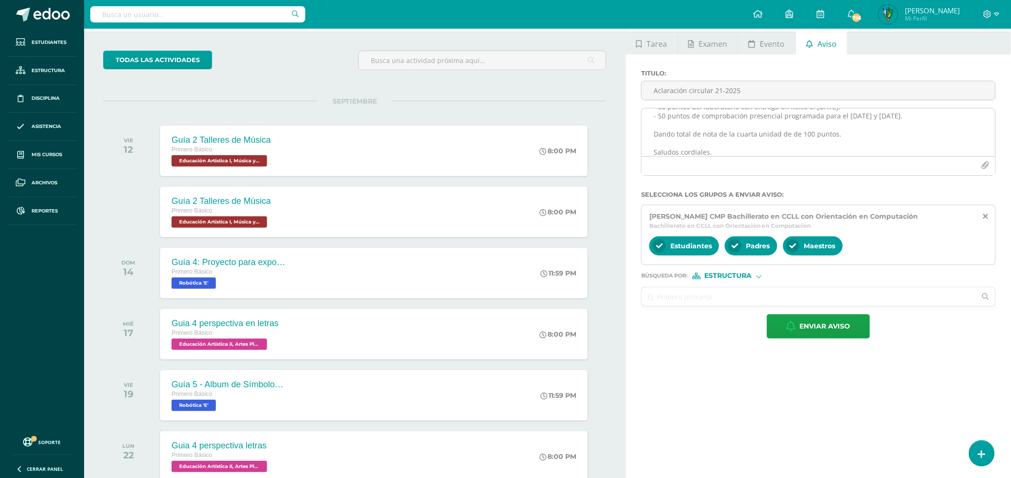
scroll to position [0, 0]
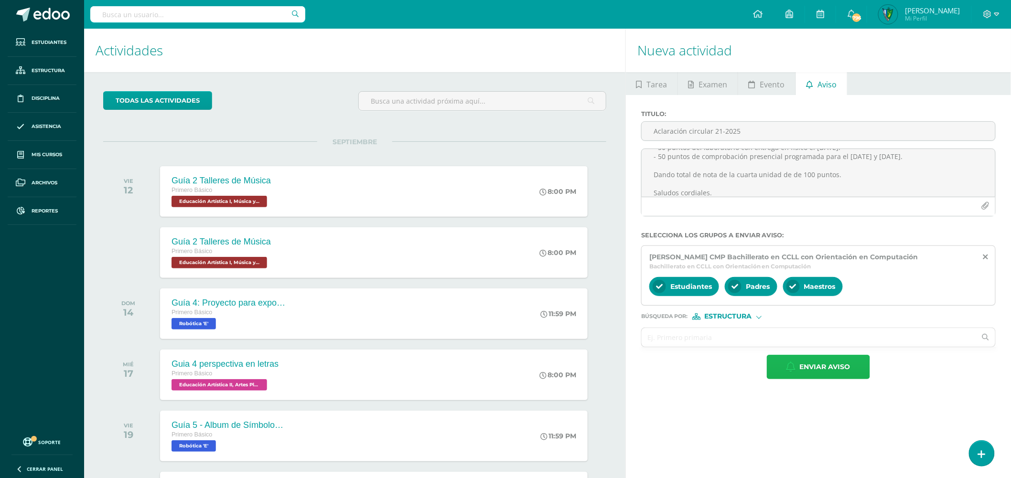
click at [836, 368] on span "Enviar aviso" at bounding box center [824, 366] width 51 height 23
